Goal: Information Seeking & Learning: Learn about a topic

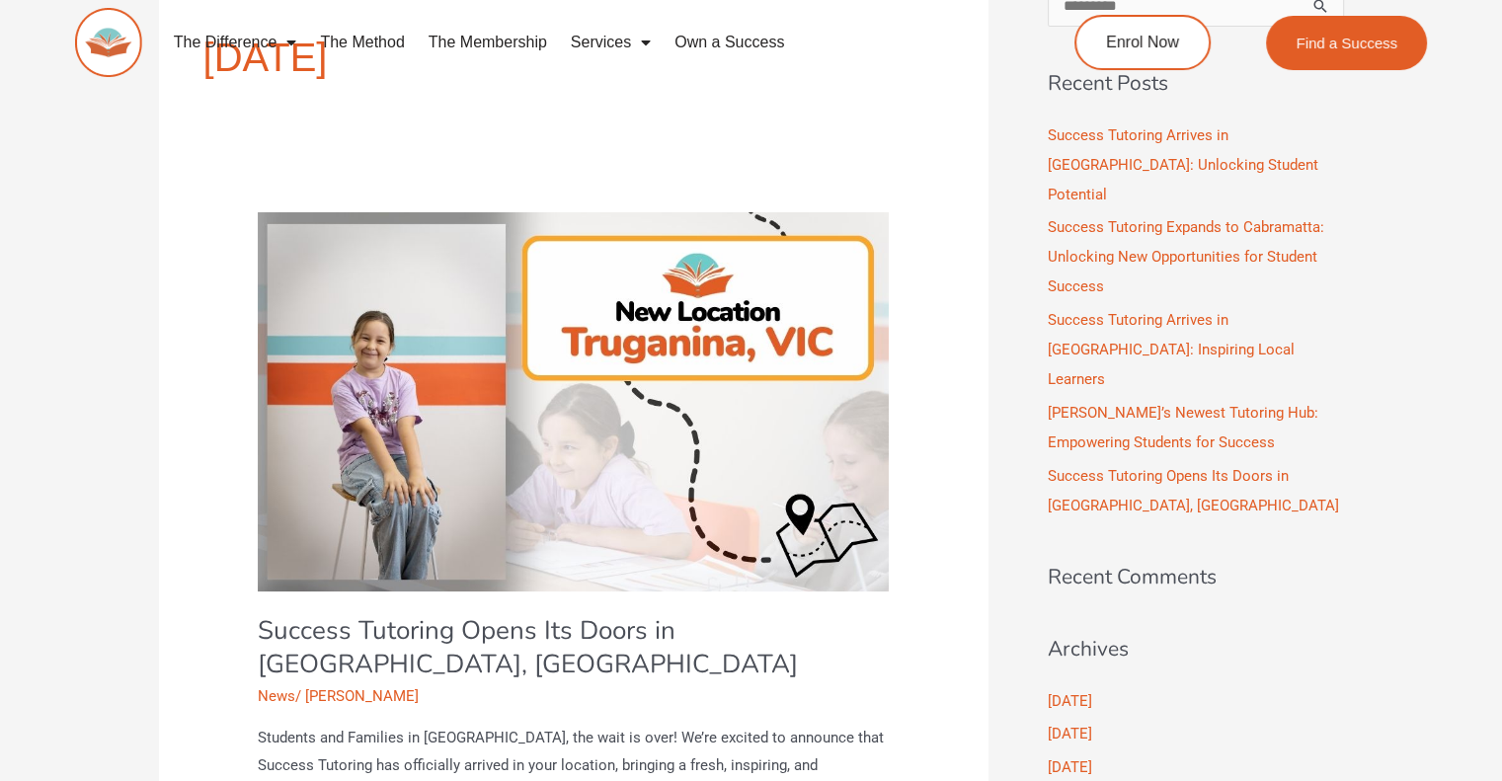
click at [111, 50] on img at bounding box center [108, 42] width 67 height 69
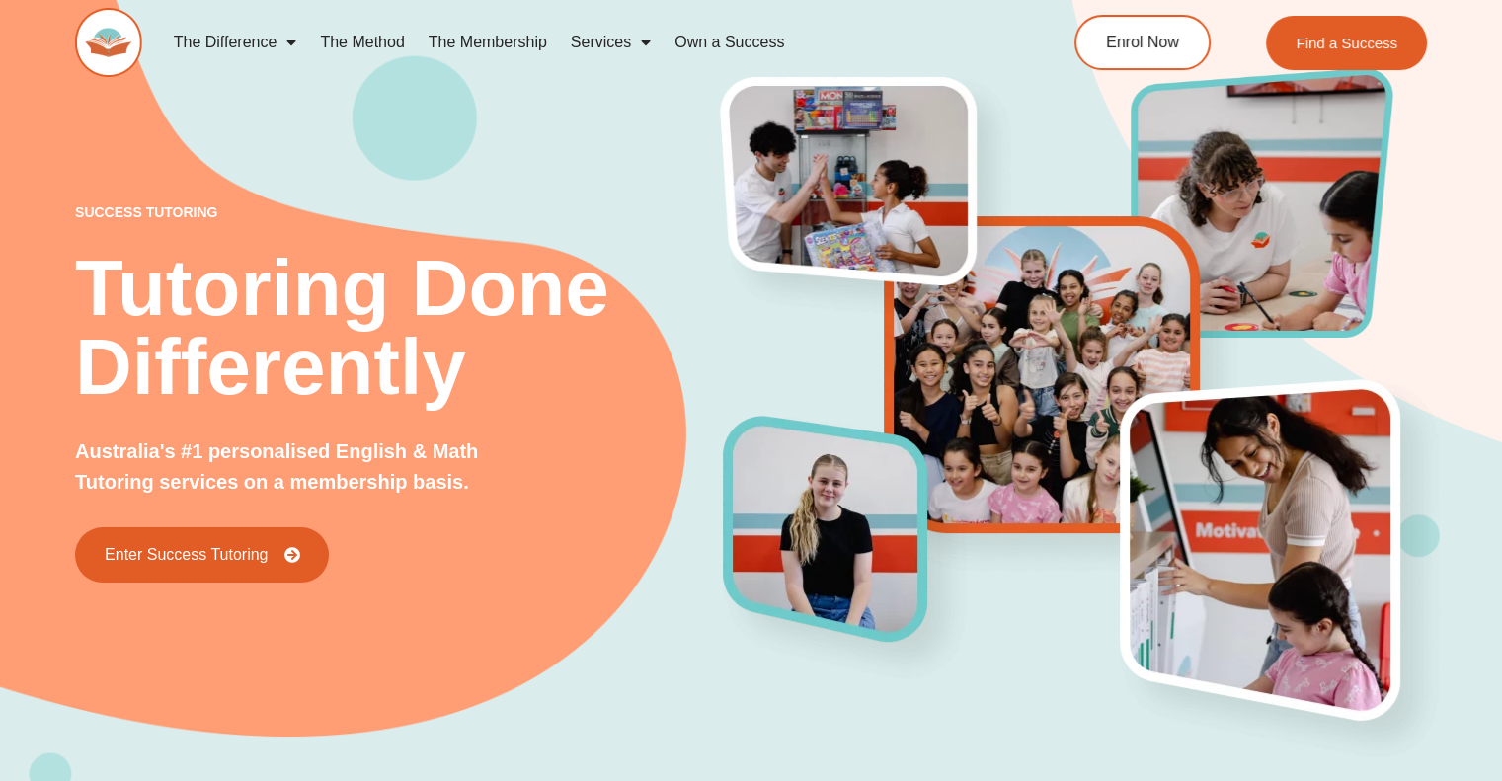
click at [699, 39] on link "Own a Success" at bounding box center [729, 42] width 133 height 45
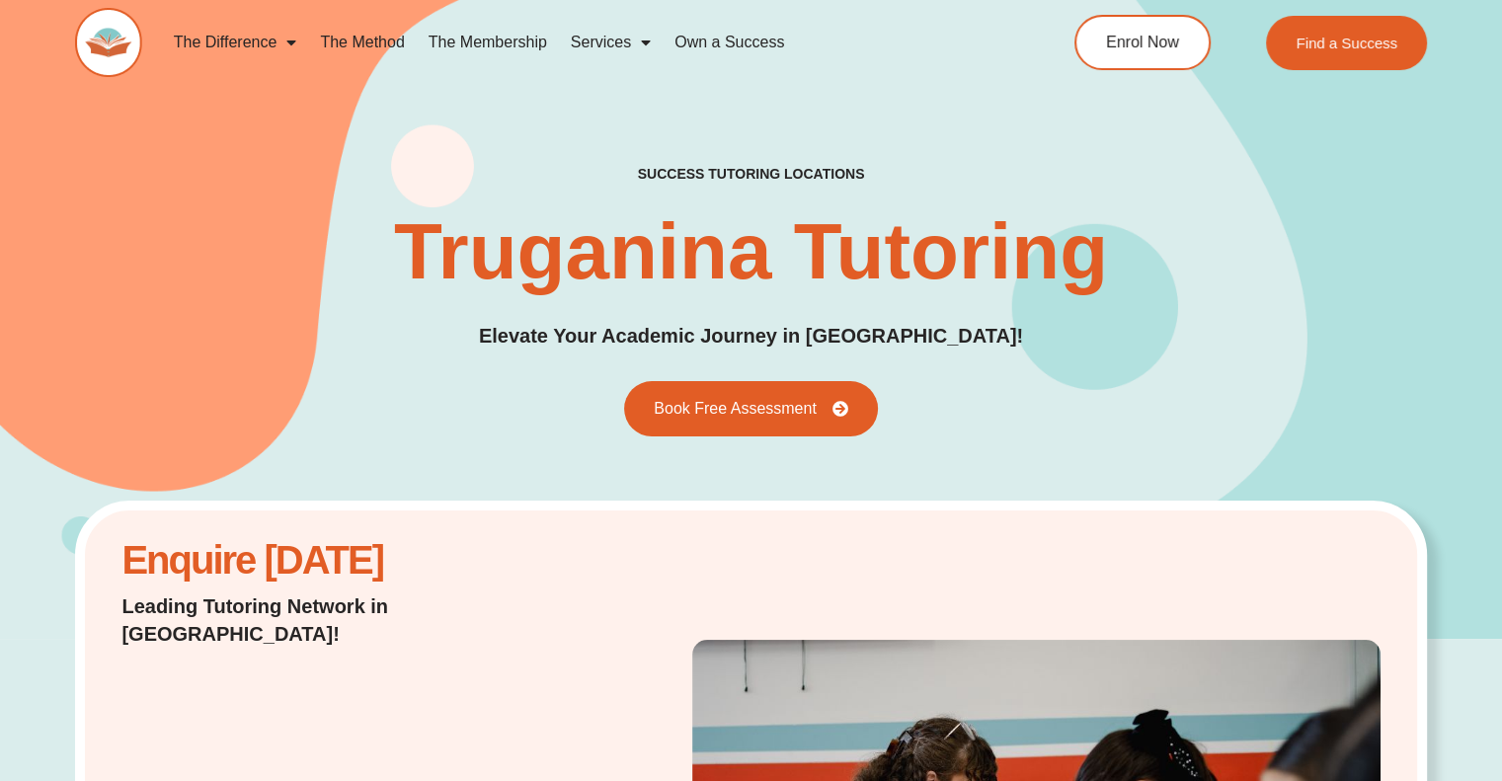
click at [509, 40] on link "The Membership" at bounding box center [488, 42] width 142 height 45
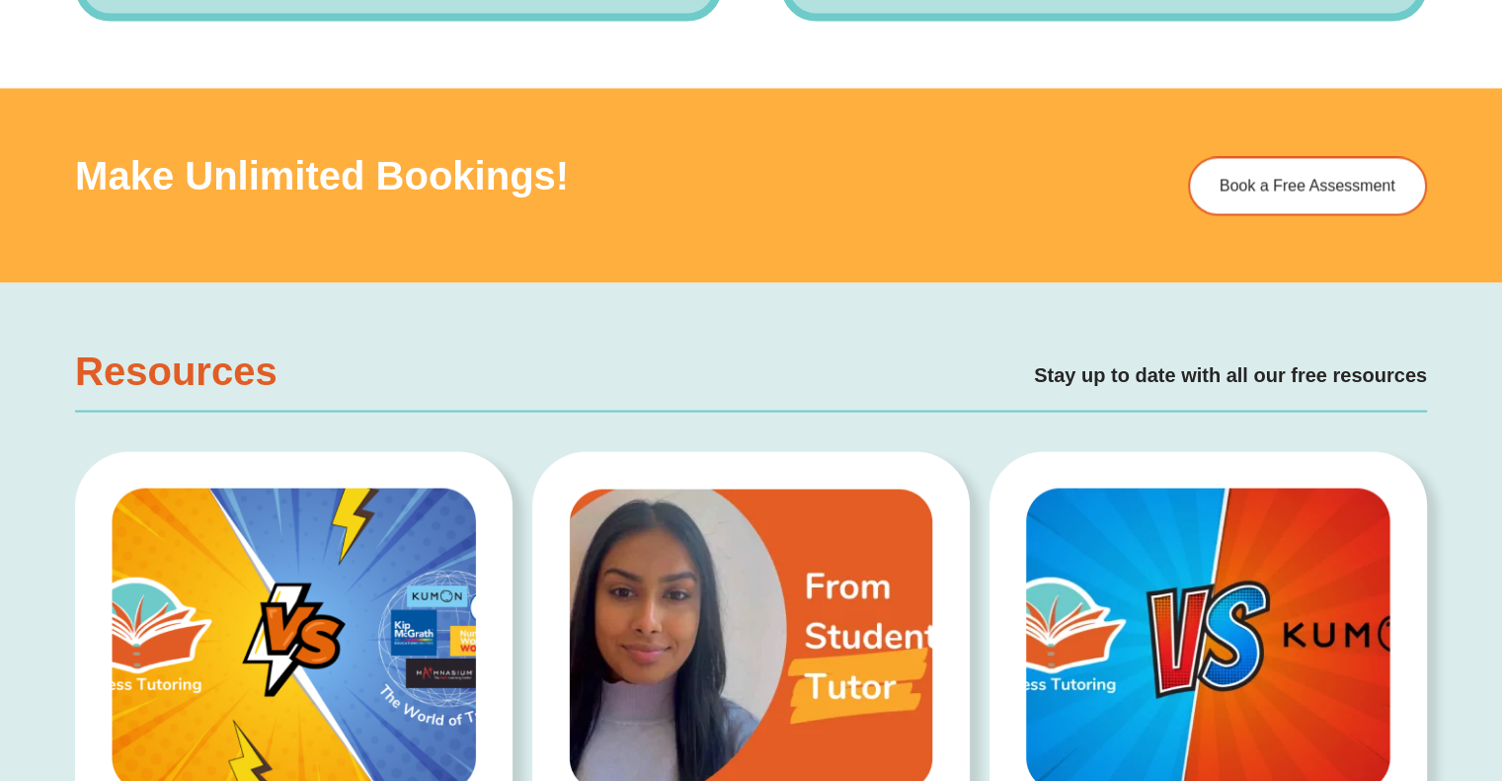
scroll to position [3357, 0]
